Goal: Task Accomplishment & Management: Manage account settings

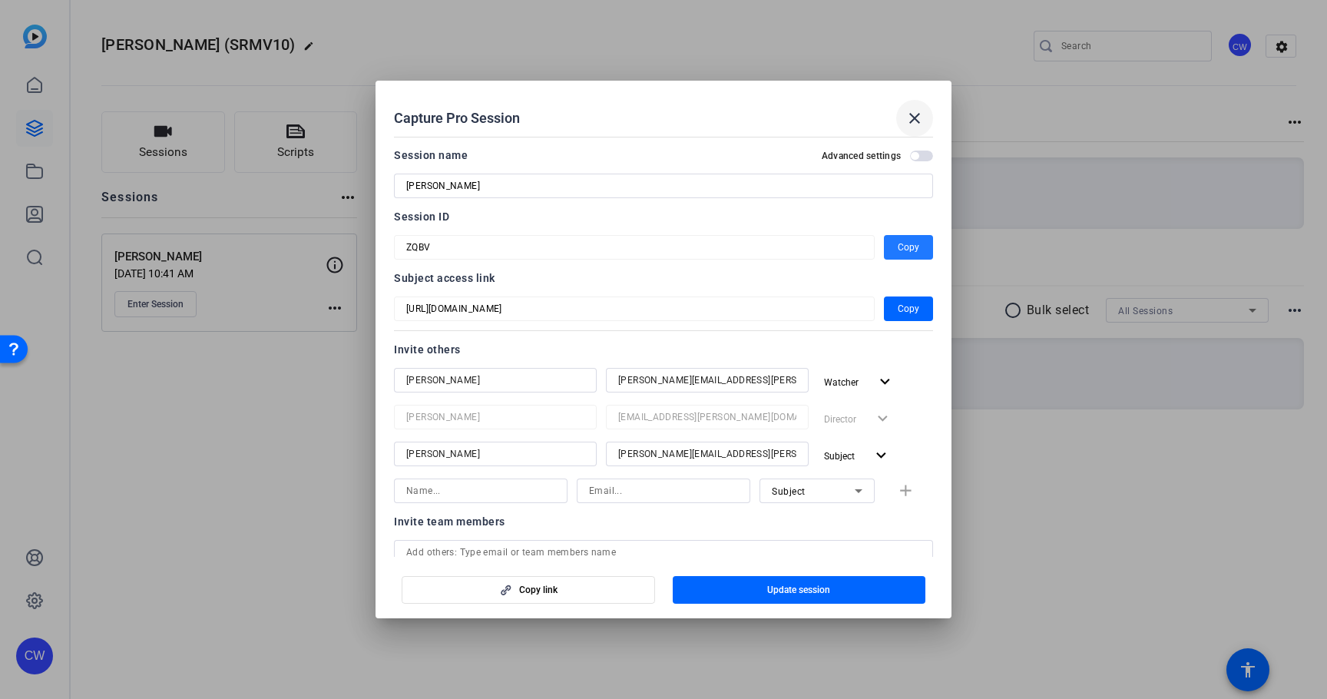
click at [923, 111] on mat-icon "close" at bounding box center [914, 118] width 18 height 18
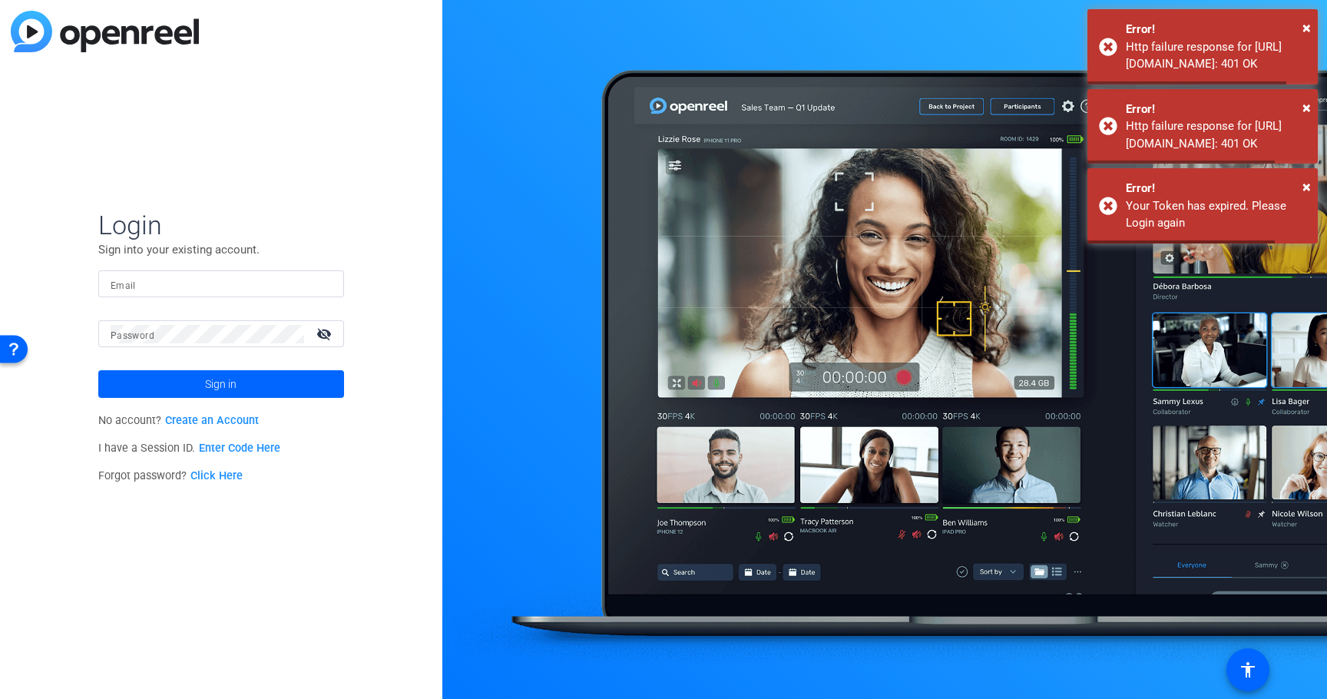
type input "[EMAIL_ADDRESS][PERSON_NAME][DOMAIN_NAME]"
click at [401, 163] on div "Login Sign into your existing account. Email [EMAIL_ADDRESS][PERSON_NAME][DOMAI…" at bounding box center [221, 349] width 442 height 699
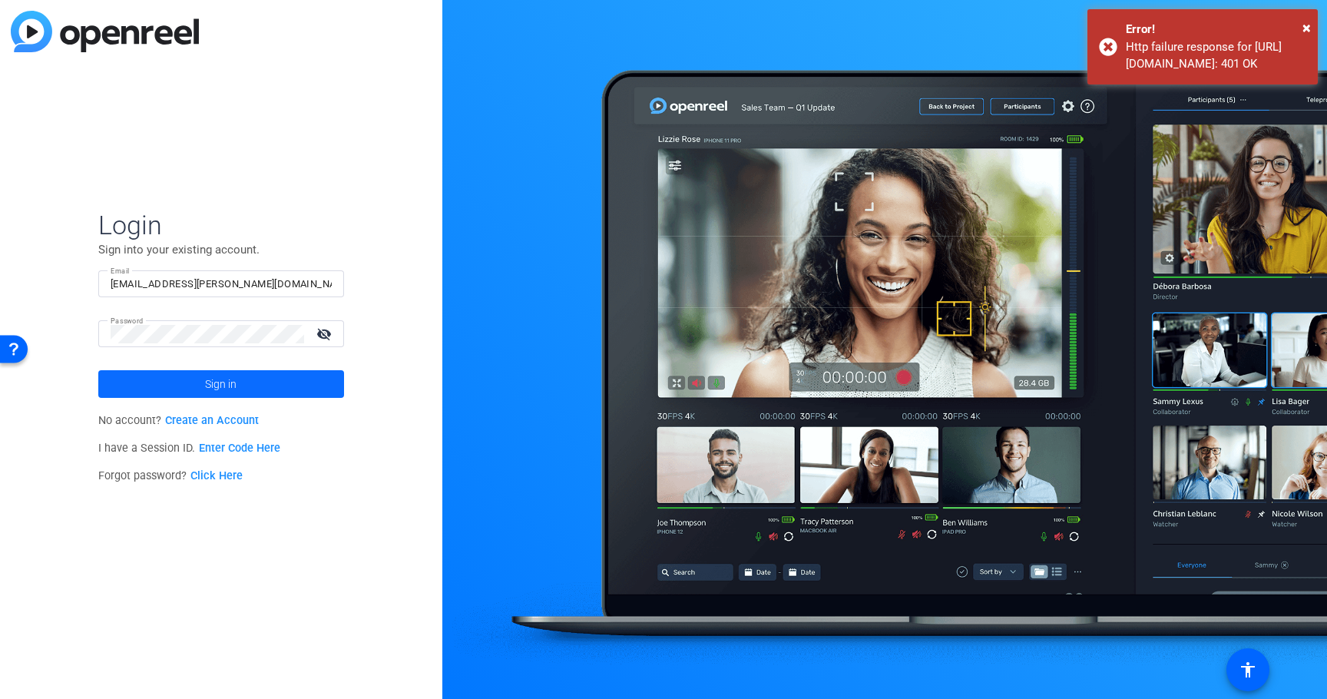
click at [227, 379] on span "Sign in" at bounding box center [220, 384] width 31 height 38
